Goal: Task Accomplishment & Management: Manage account settings

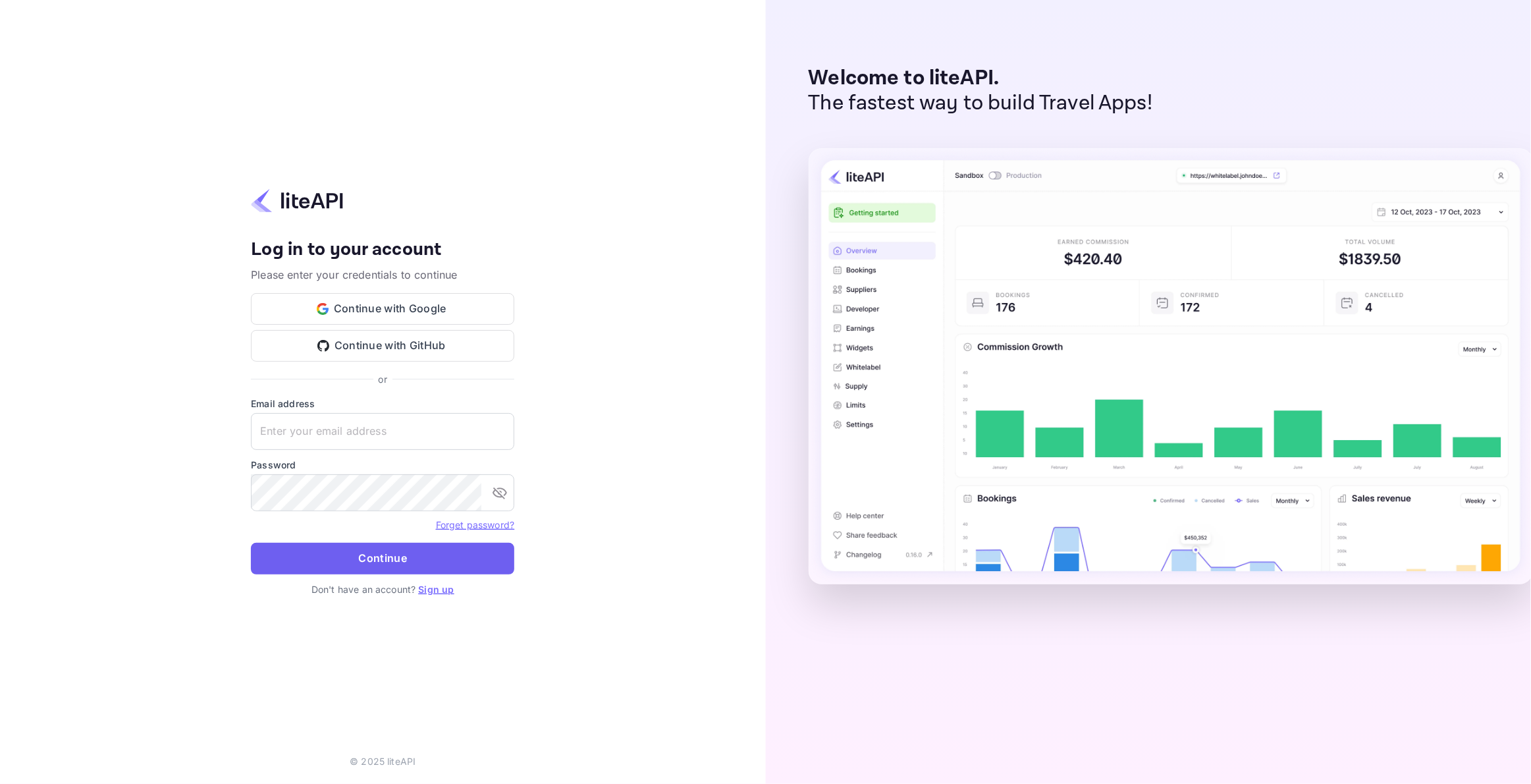
type input "[EMAIL_ADDRESS][DOMAIN_NAME]"
click at [339, 553] on button "Continue" at bounding box center [383, 558] width 264 height 32
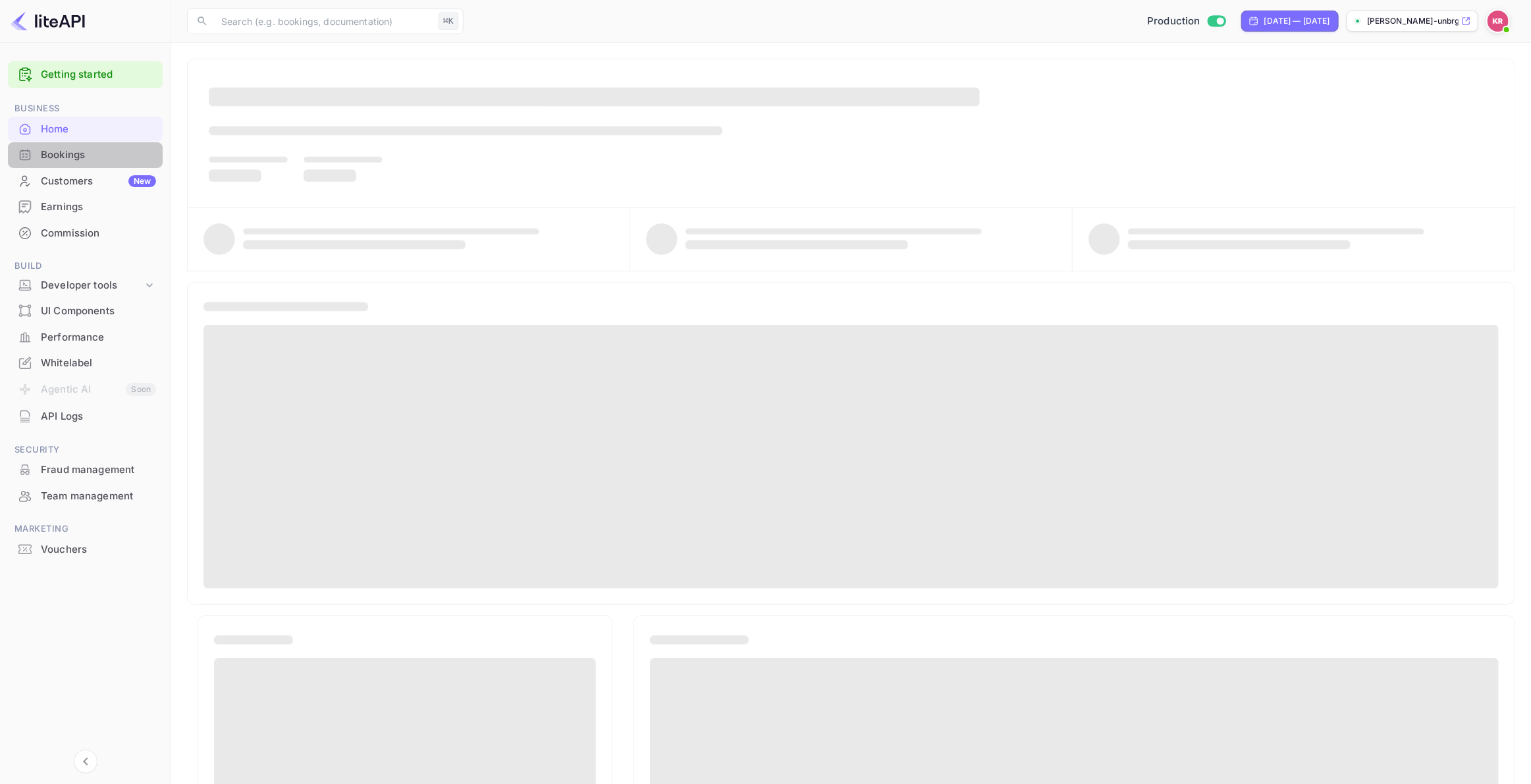
click at [89, 157] on div "Bookings" at bounding box center [99, 154] width 116 height 15
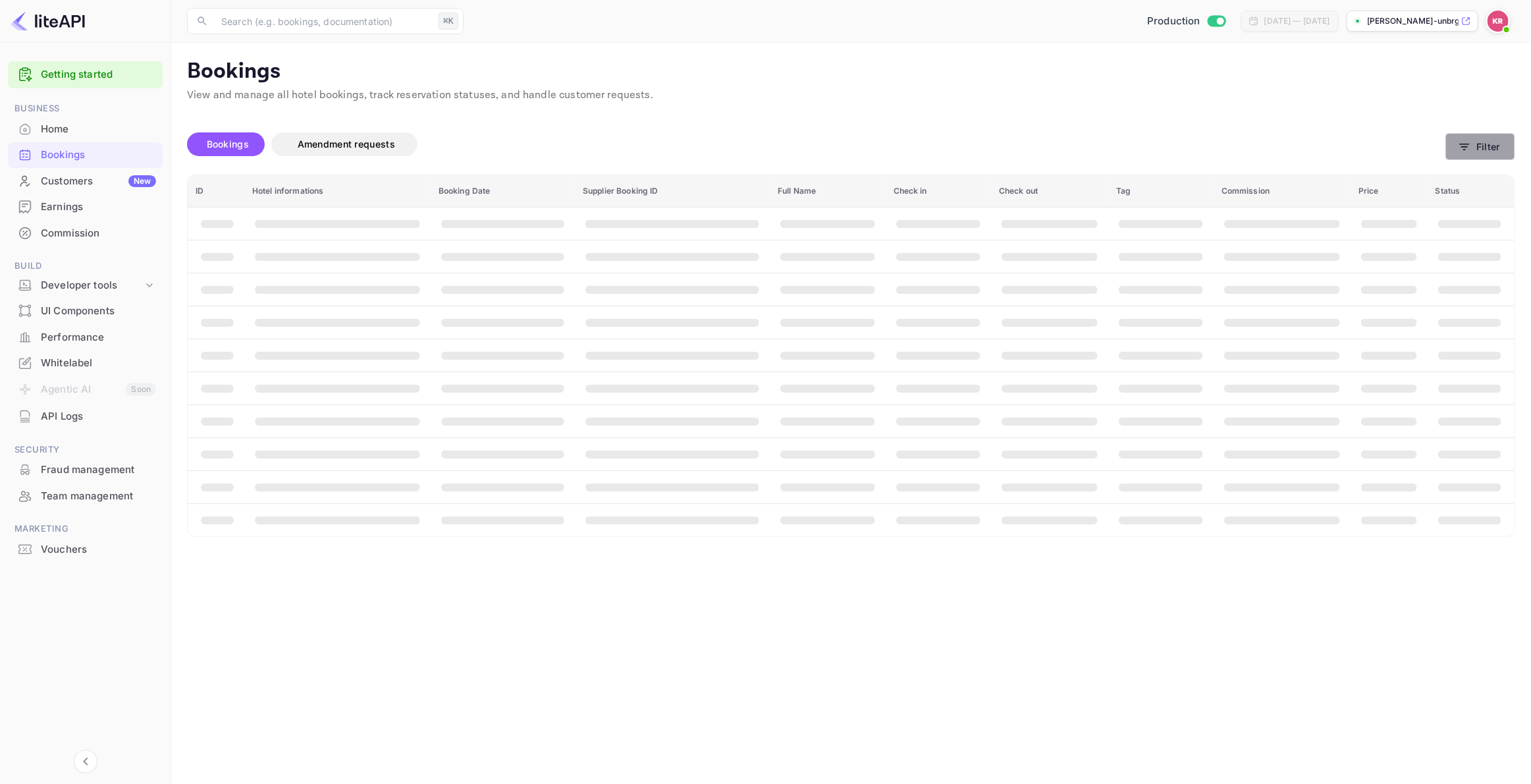
click at [1480, 153] on button "Filter" at bounding box center [1480, 147] width 70 height 27
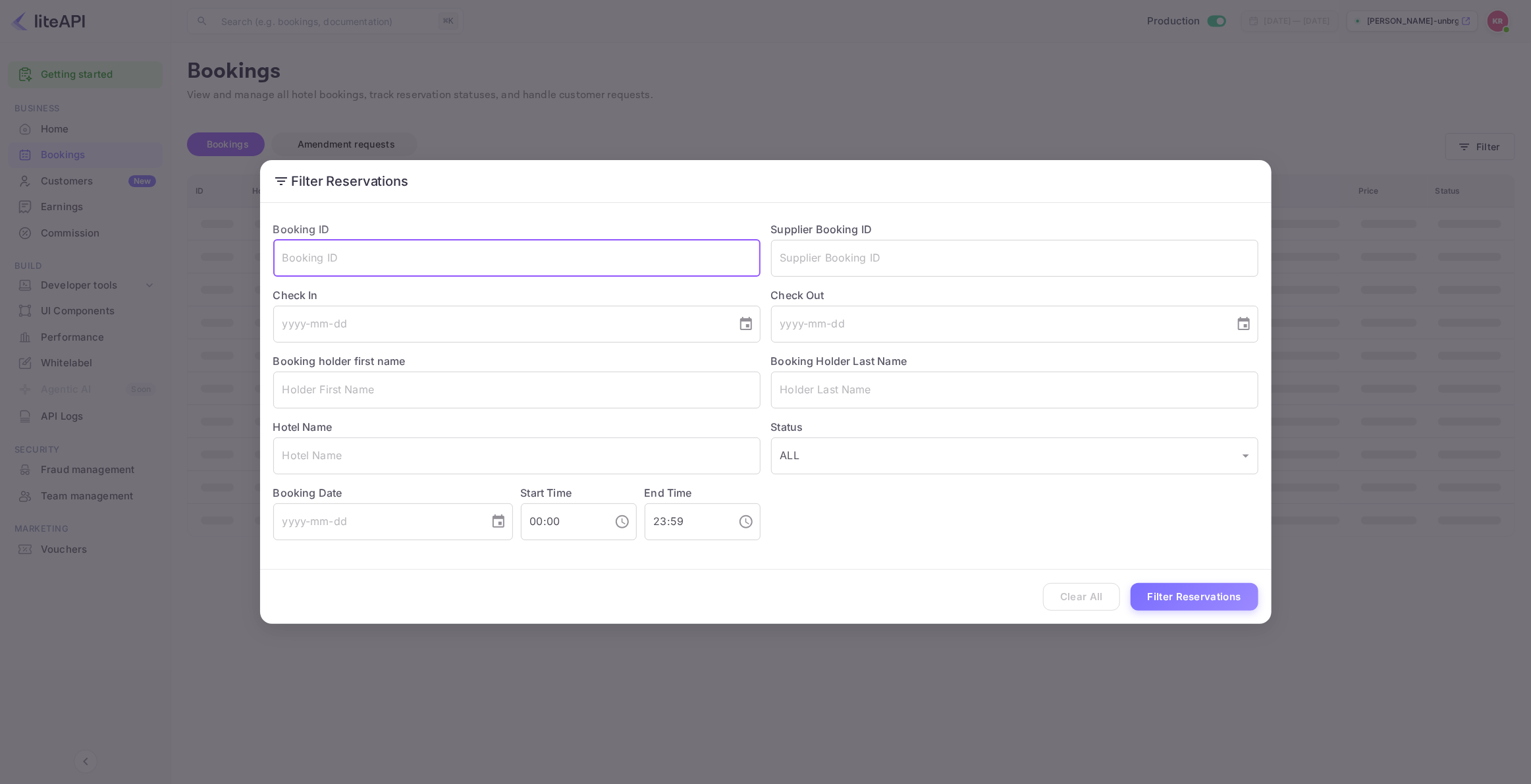
click at [329, 265] on input "text" at bounding box center [516, 258] width 487 height 37
paste input "rUwoZE6Hw"
drag, startPoint x: 286, startPoint y: 261, endPoint x: 294, endPoint y: 284, distance: 24.4
click at [286, 261] on input "rUwoZE6Hw" at bounding box center [516, 258] width 487 height 37
type input "rUwoZE6Hw"
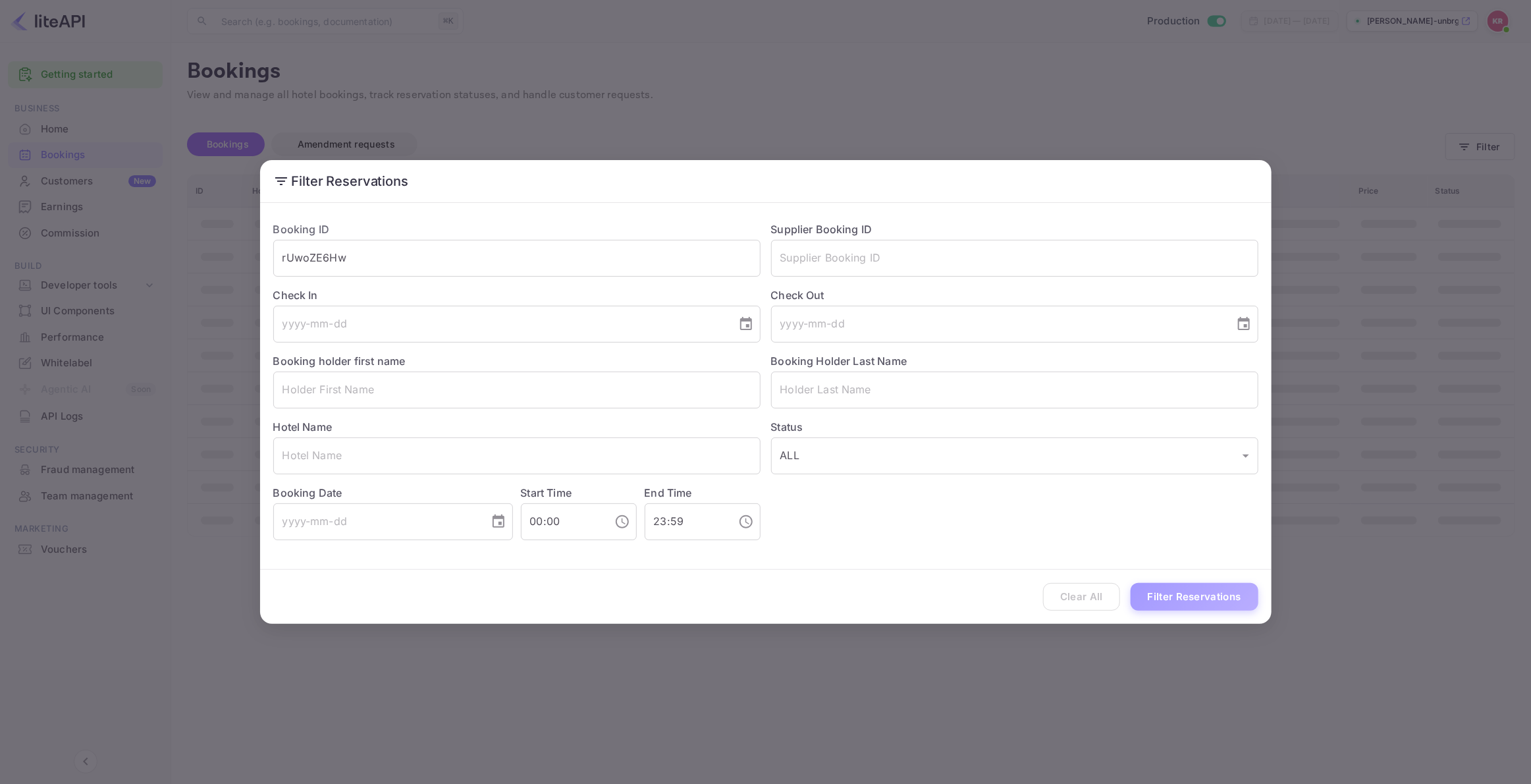
click at [1199, 600] on button "Filter Reservations" at bounding box center [1194, 597] width 128 height 29
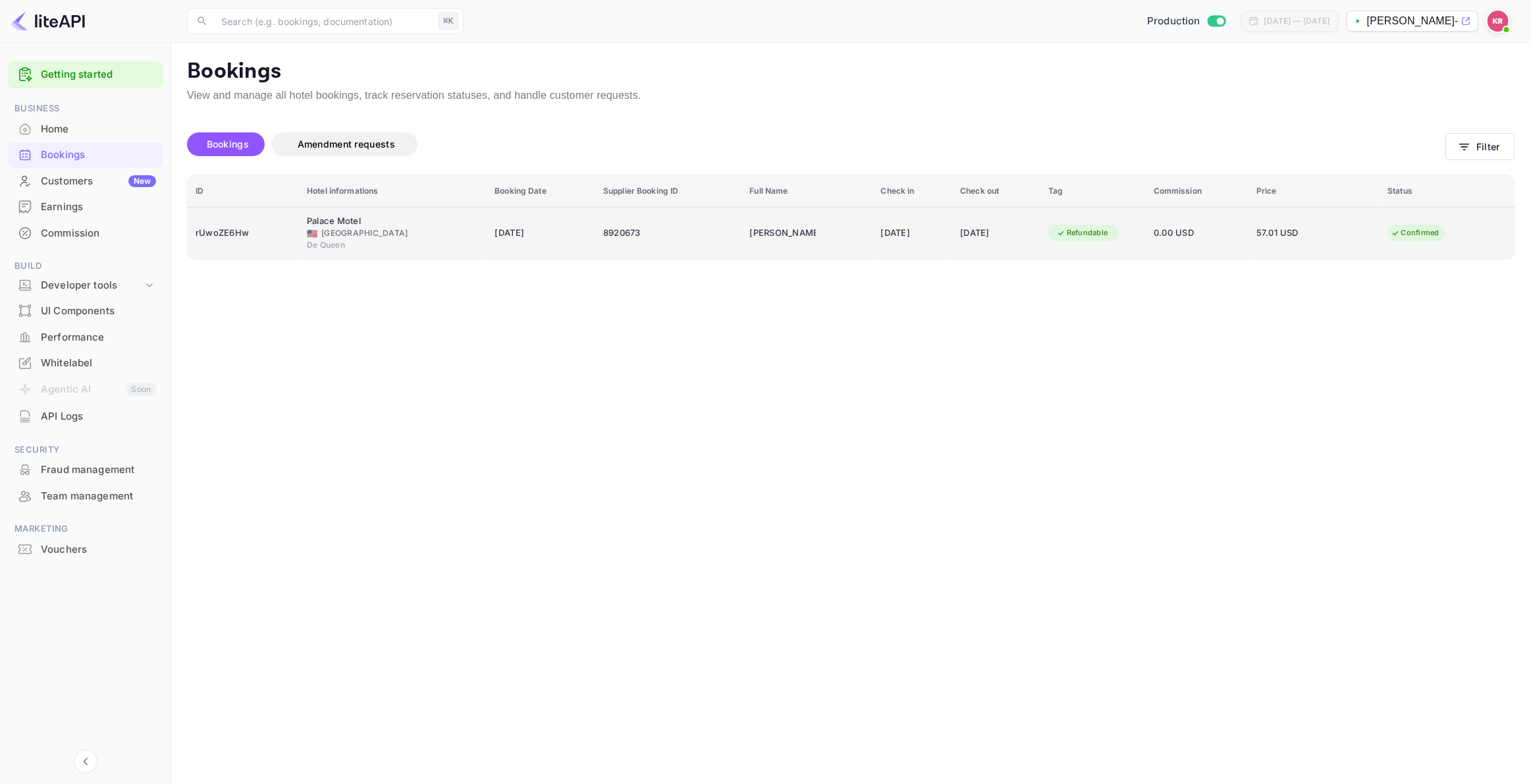
click at [373, 240] on div "De Queen" at bounding box center [392, 245] width 172 height 12
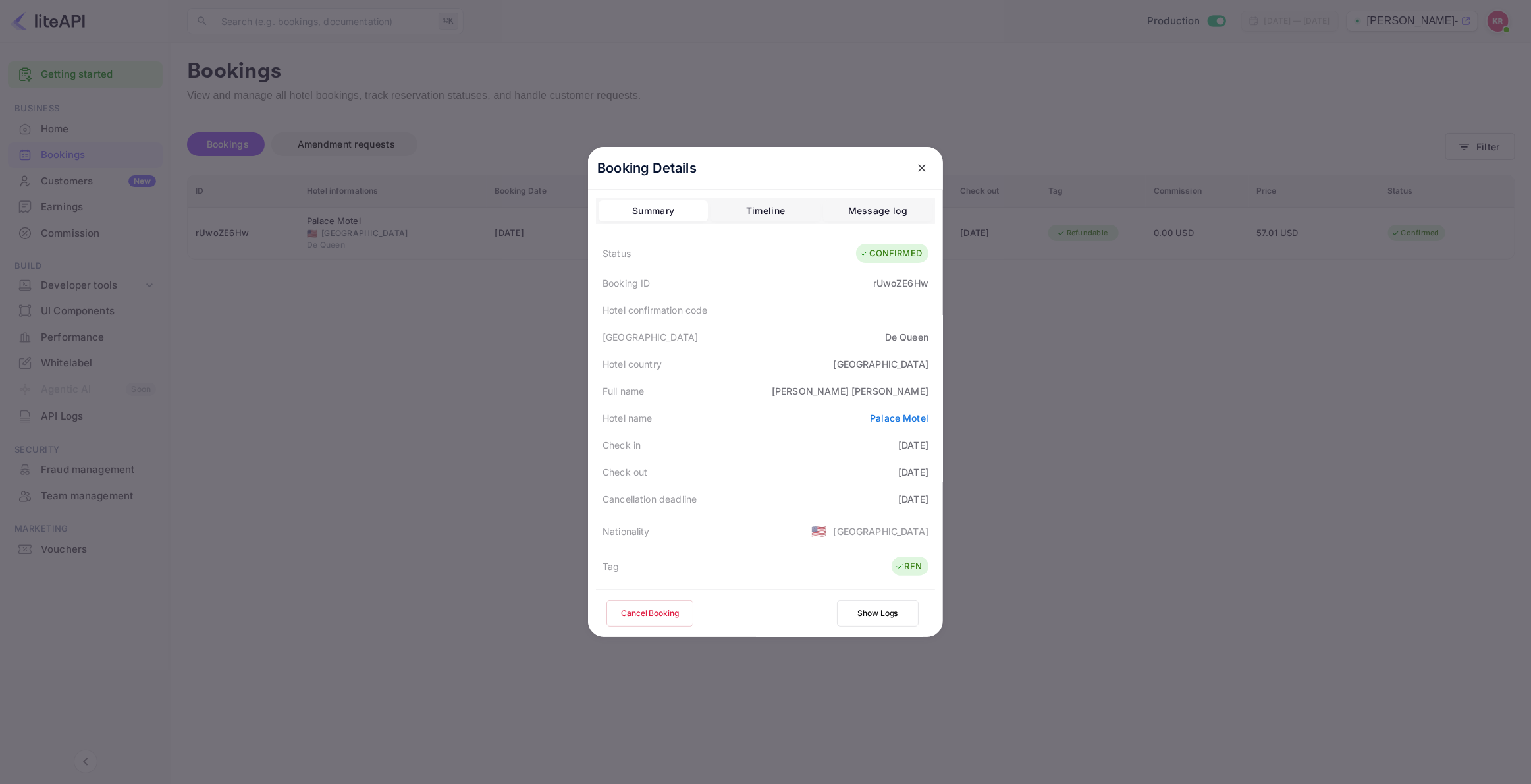
click at [652, 609] on button "Cancel Booking" at bounding box center [650, 613] width 87 height 26
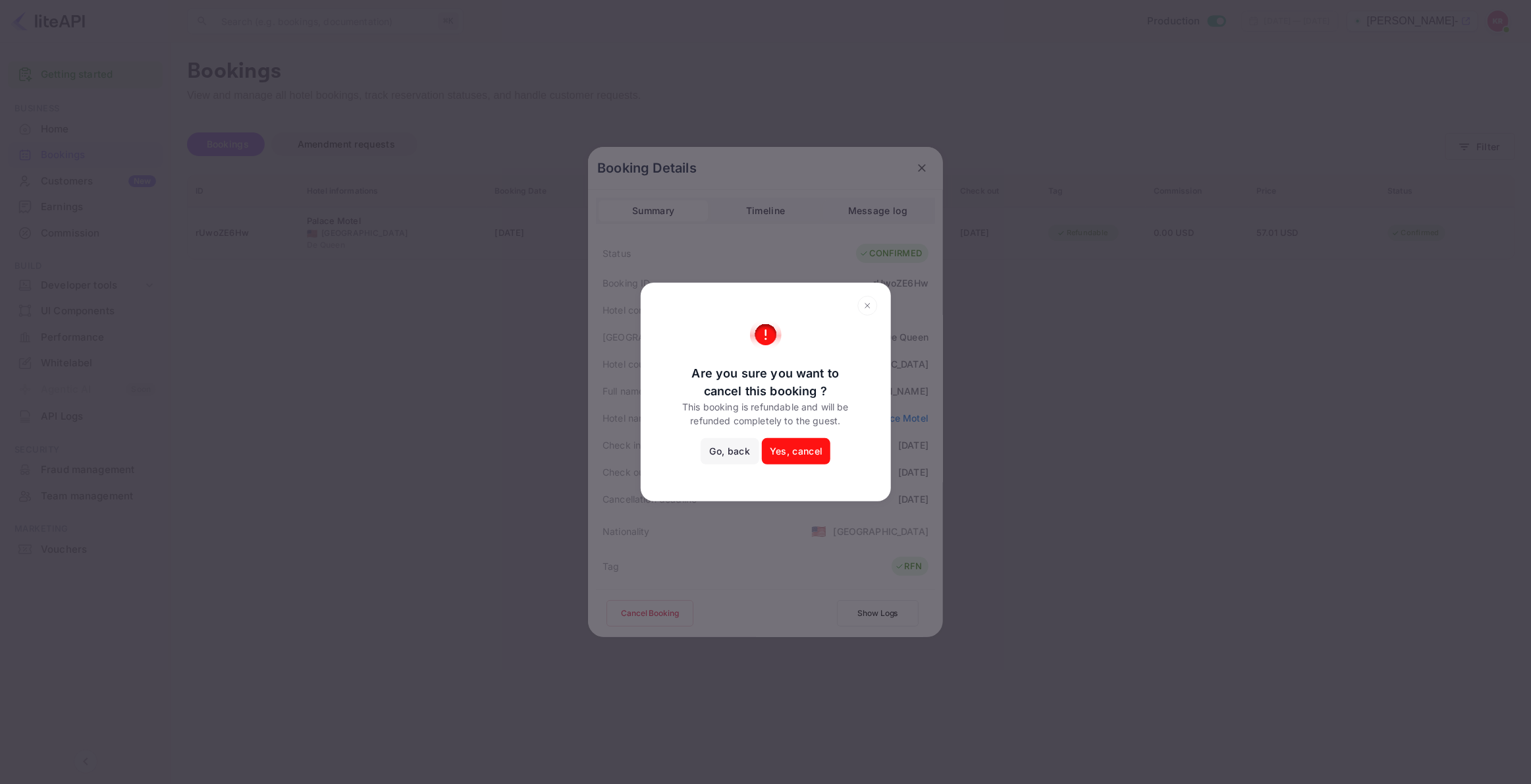
click at [802, 453] on button "Yes, cancel" at bounding box center [796, 451] width 68 height 26
